Goal: Task Accomplishment & Management: Complete application form

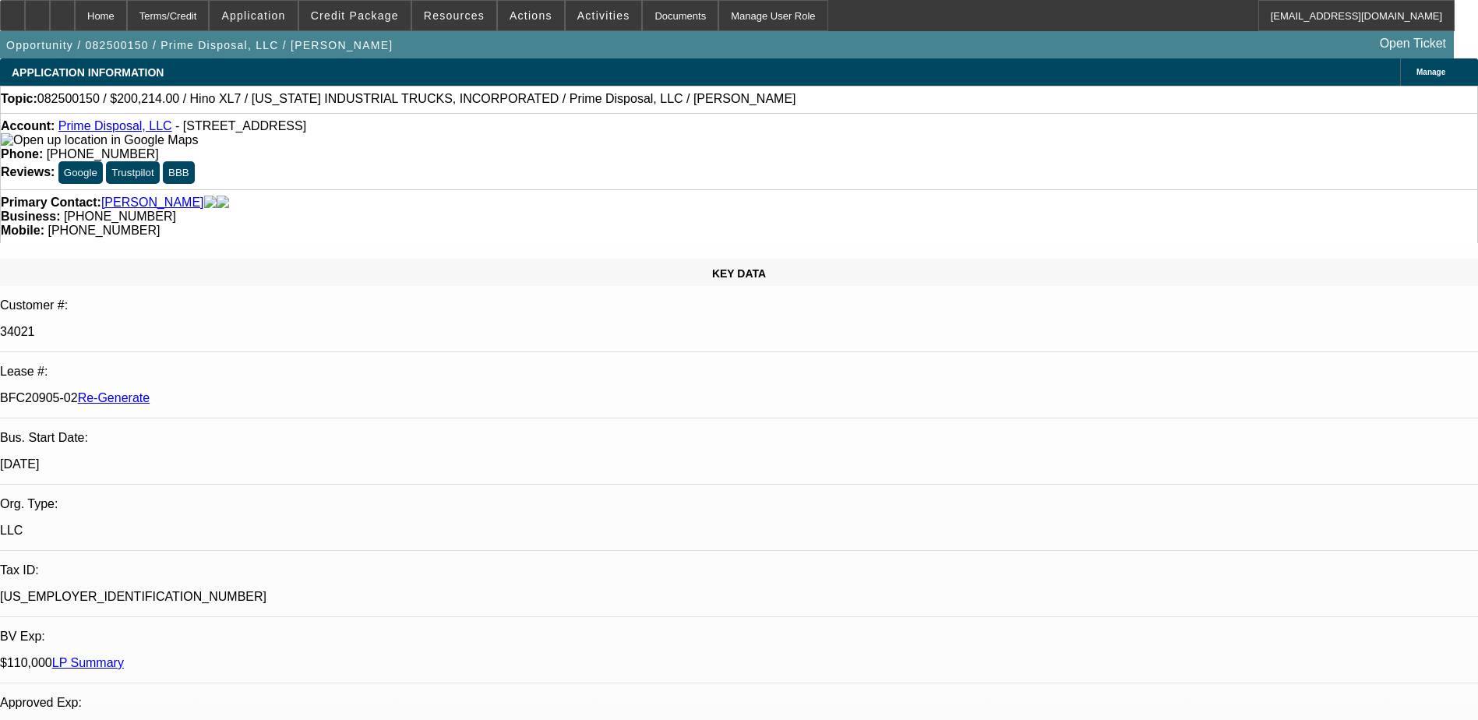
select select "0.1"
select select "0"
select select "0.1"
select select "0"
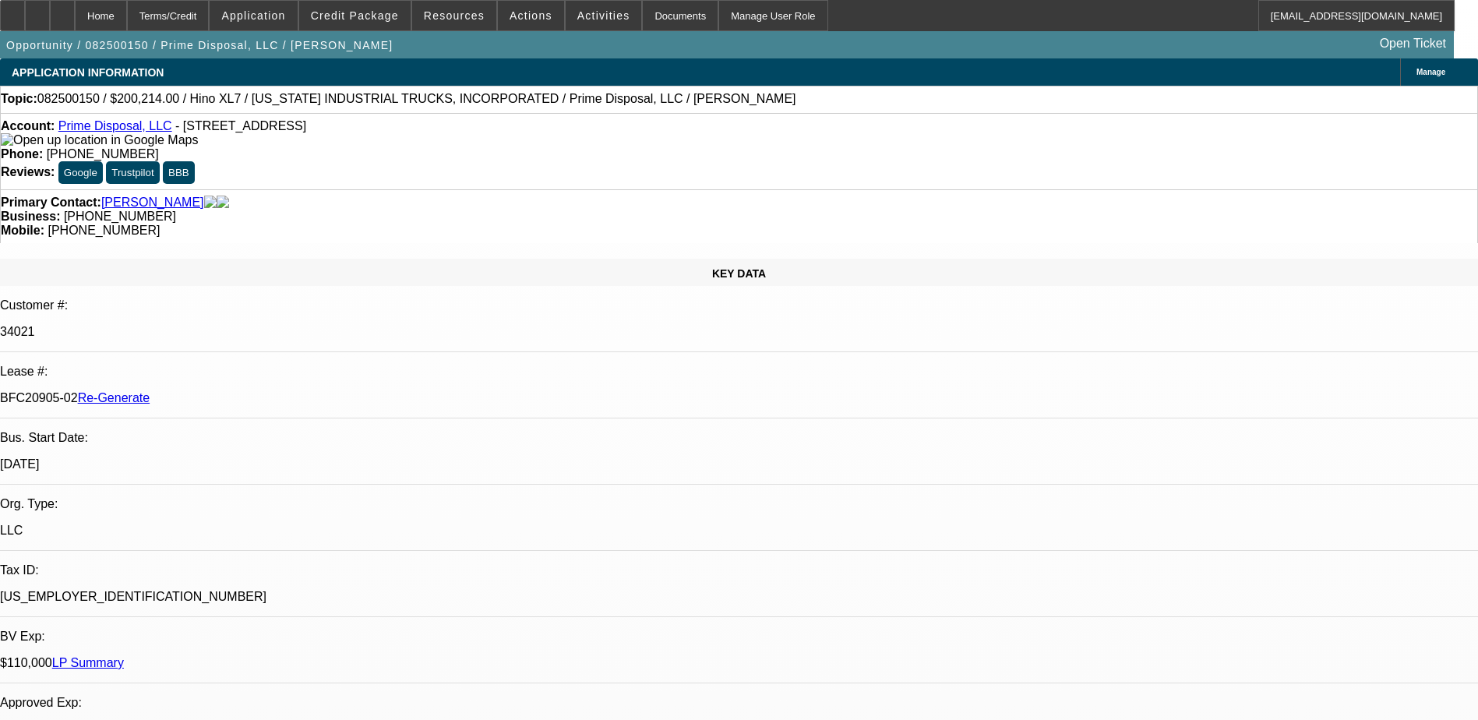
select select "0"
select select "0.1"
select select "0"
select select "0.1"
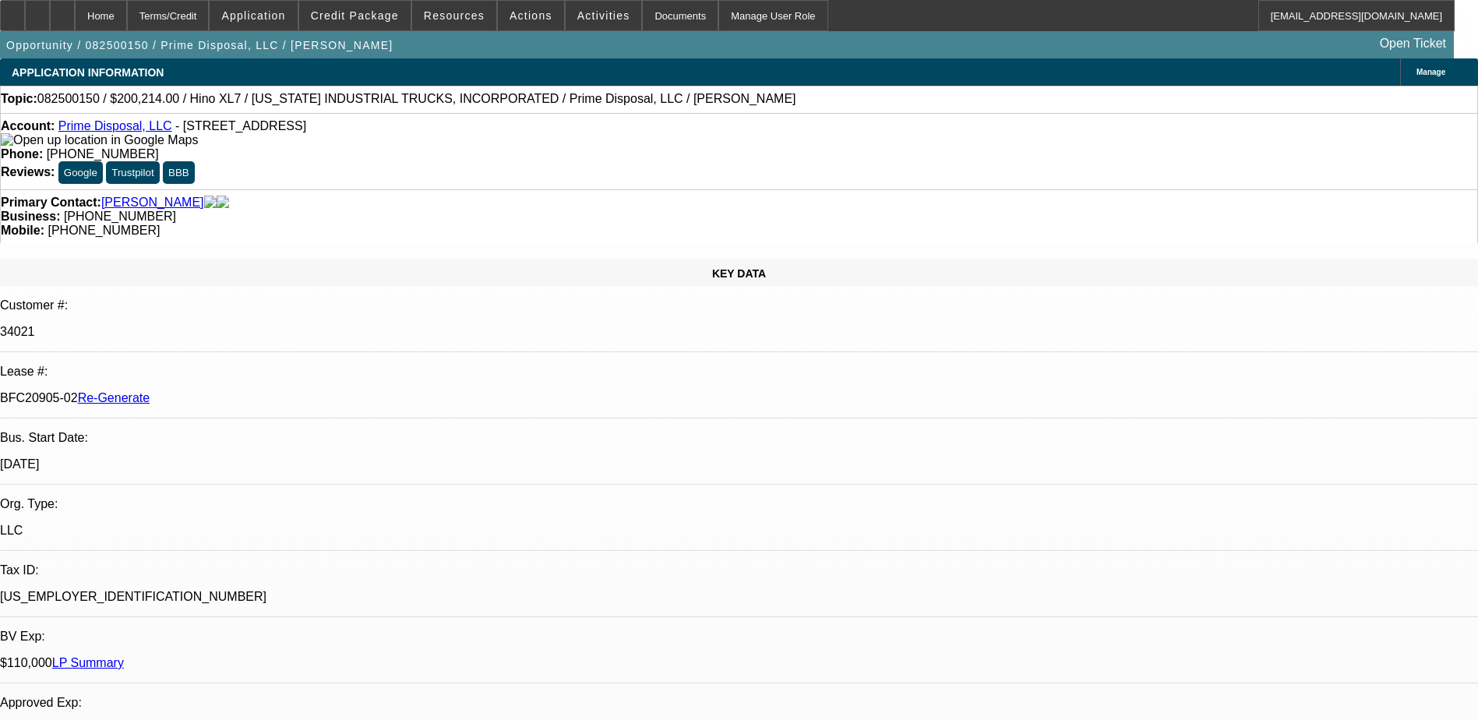
select select "0"
select select "1"
select select "6"
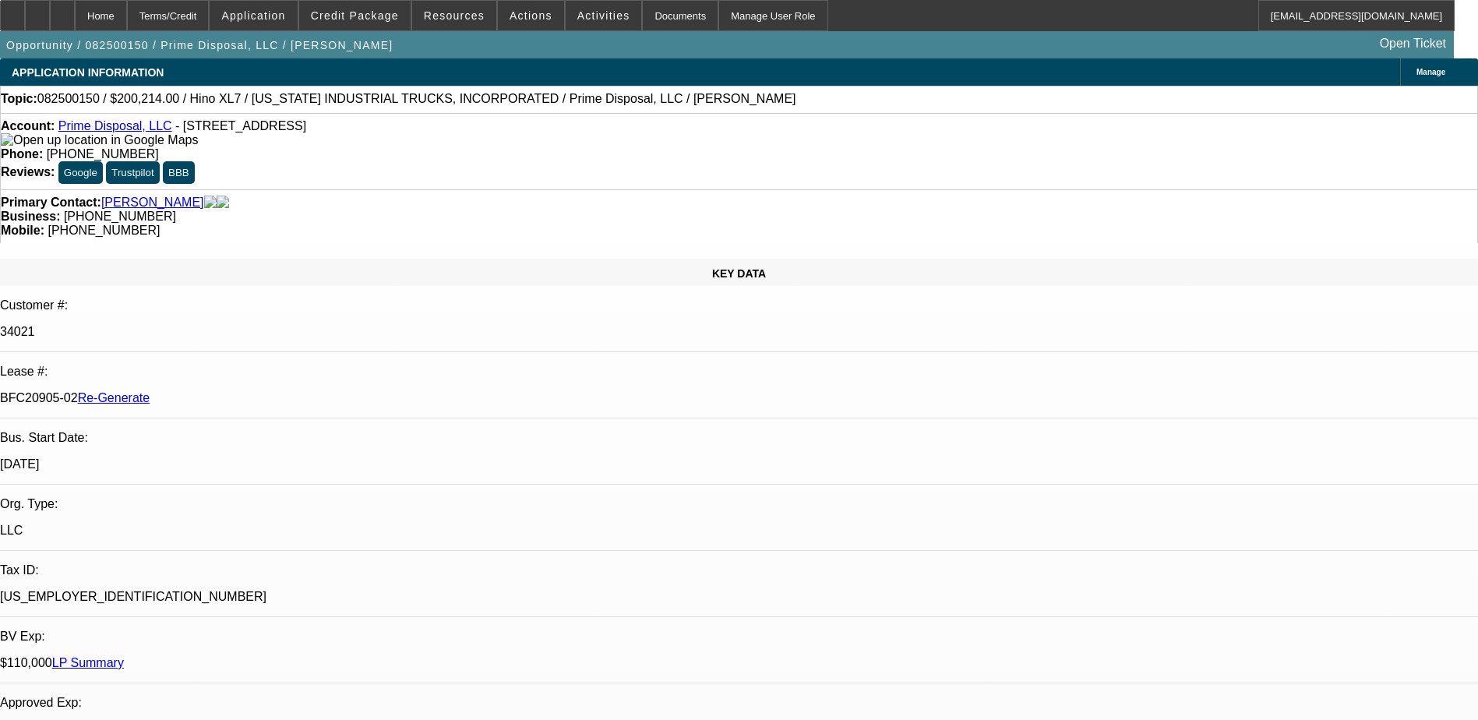
select select "1"
select select "6"
select select "1"
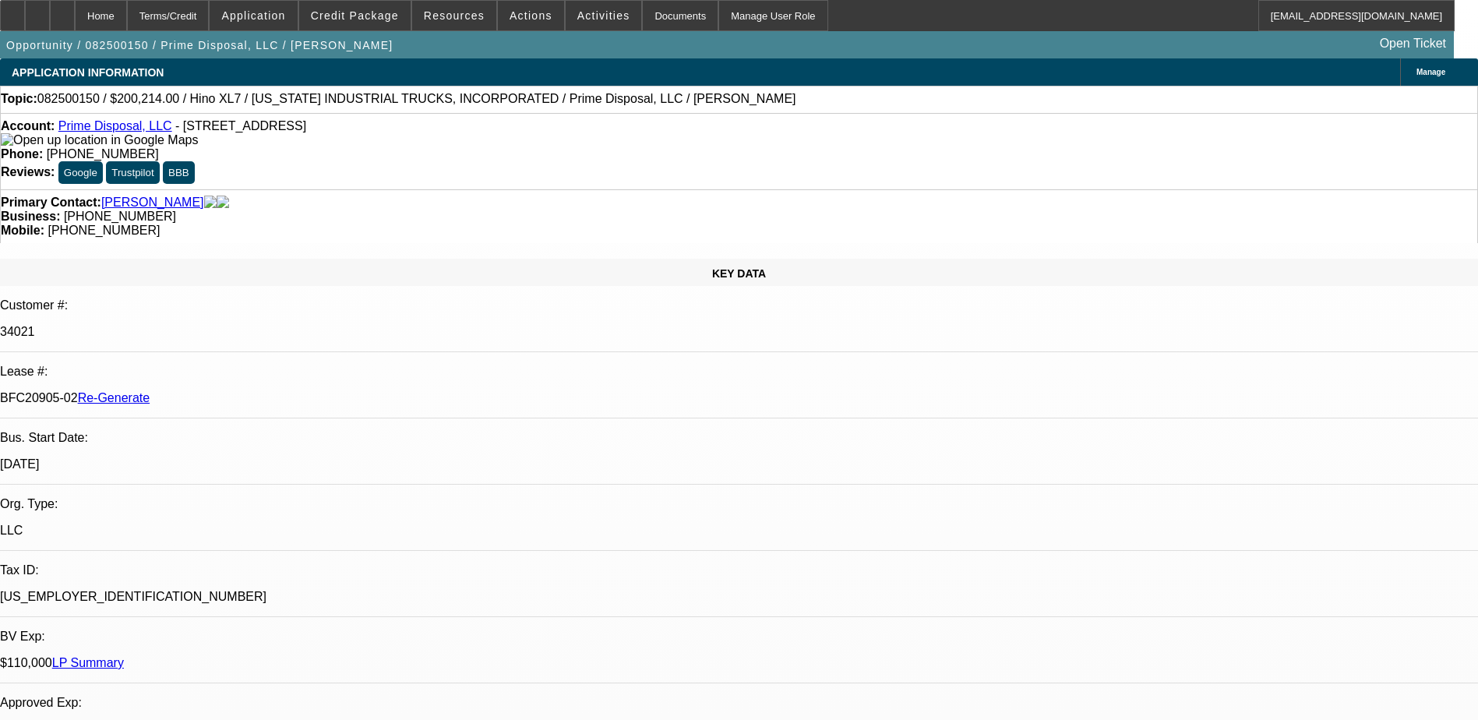
select select "6"
select select "1"
select select "6"
click at [648, 25] on div "Documents" at bounding box center [680, 15] width 76 height 31
